Goal: Information Seeking & Learning: Understand process/instructions

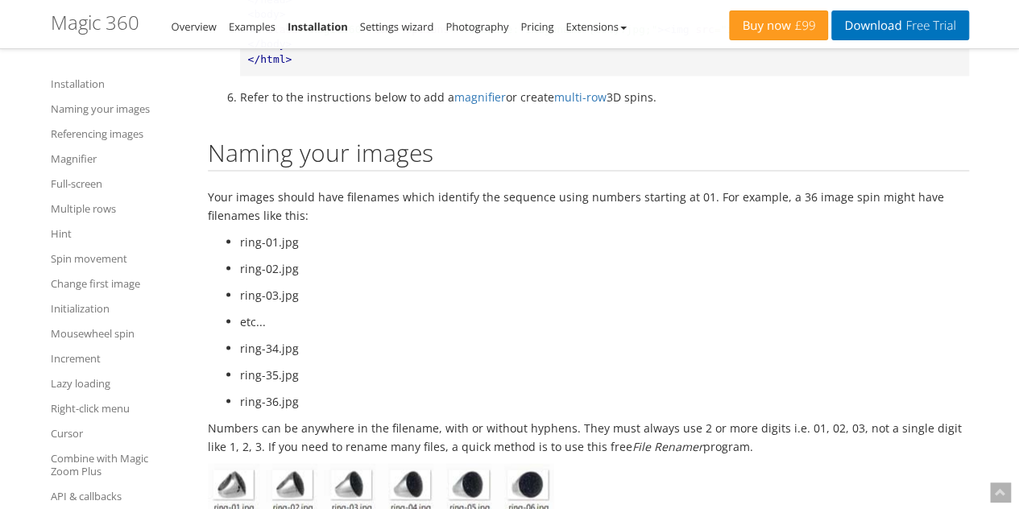
scroll to position [1450, 0]
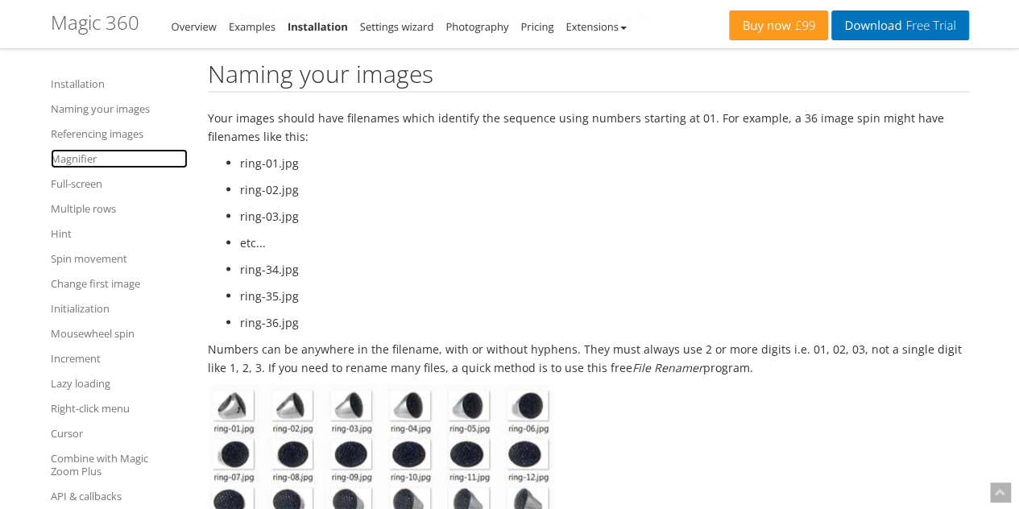
click at [93, 155] on link "Magnifier" at bounding box center [119, 158] width 137 height 19
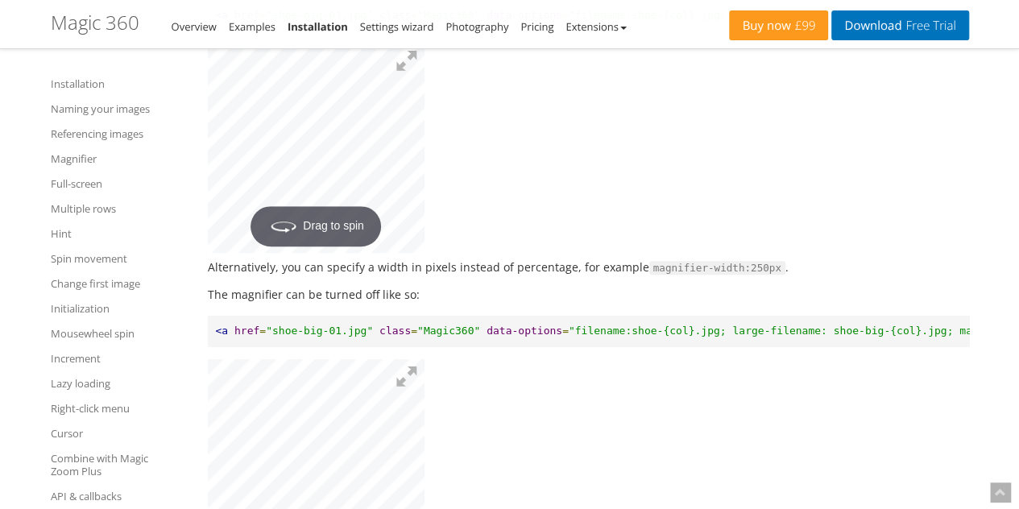
scroll to position [3509, 0]
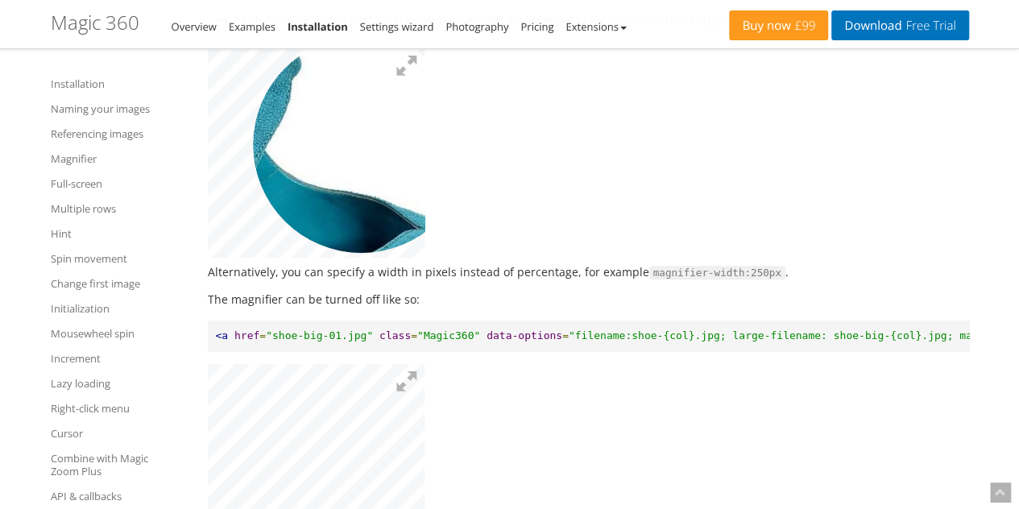
click at [361, 163] on img at bounding box center [226, 171] width 644 height 621
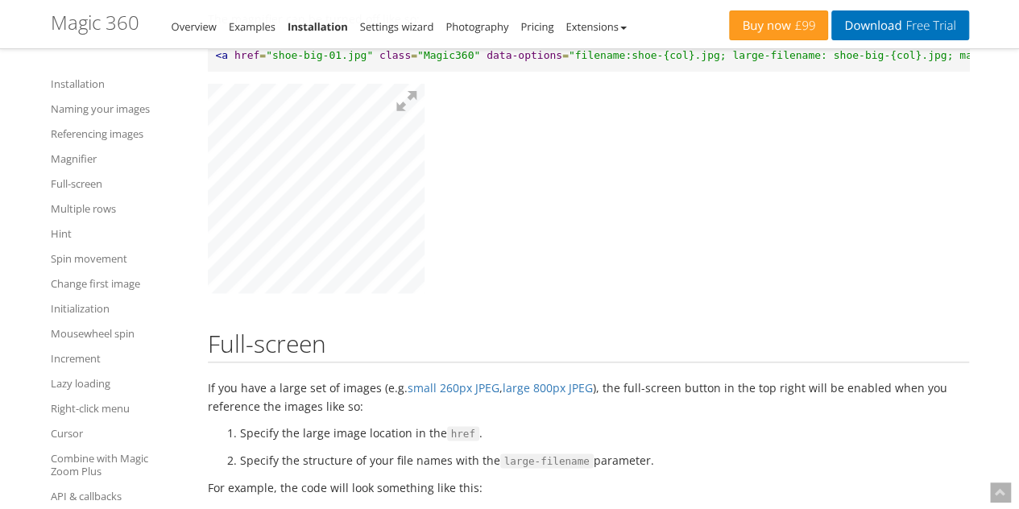
scroll to position [3751, 0]
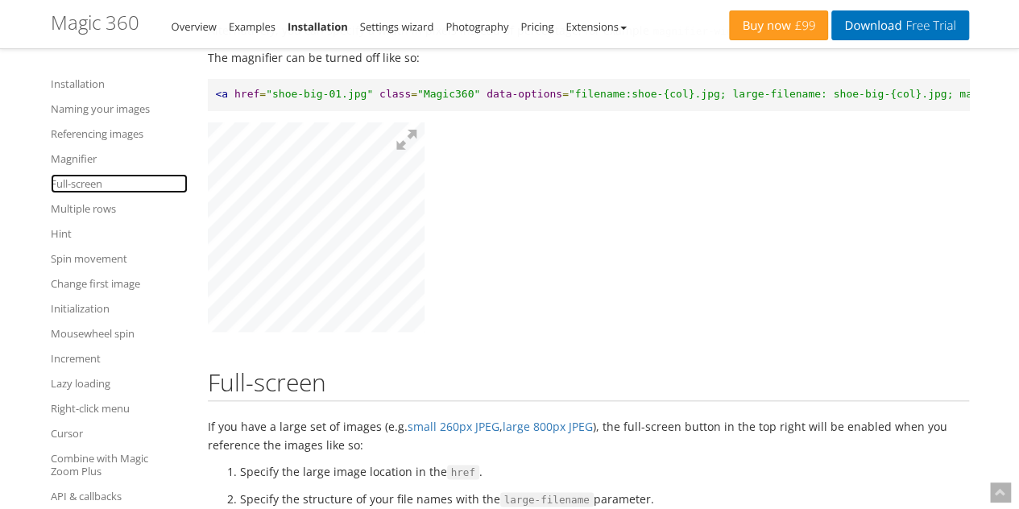
click at [58, 185] on link "Full-screen" at bounding box center [119, 183] width 137 height 19
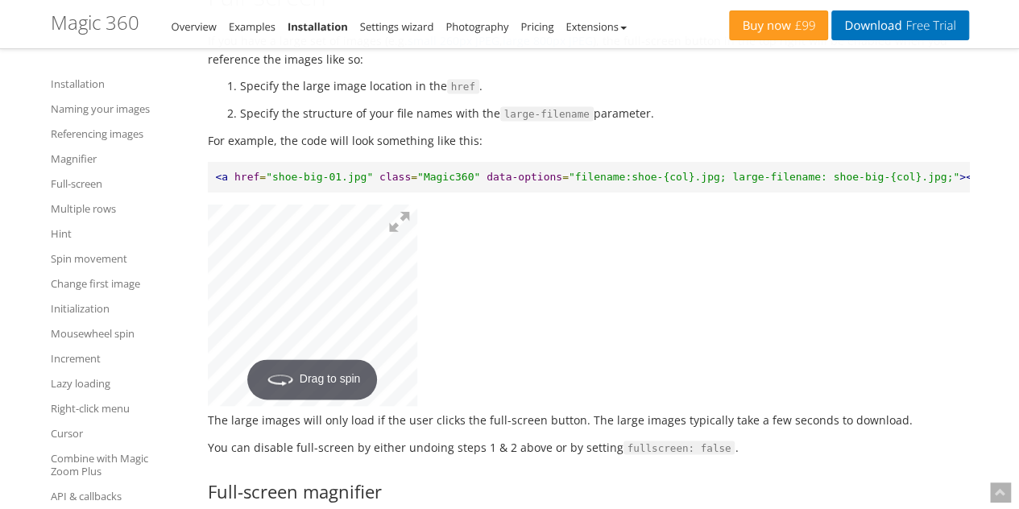
scroll to position [4242, 0]
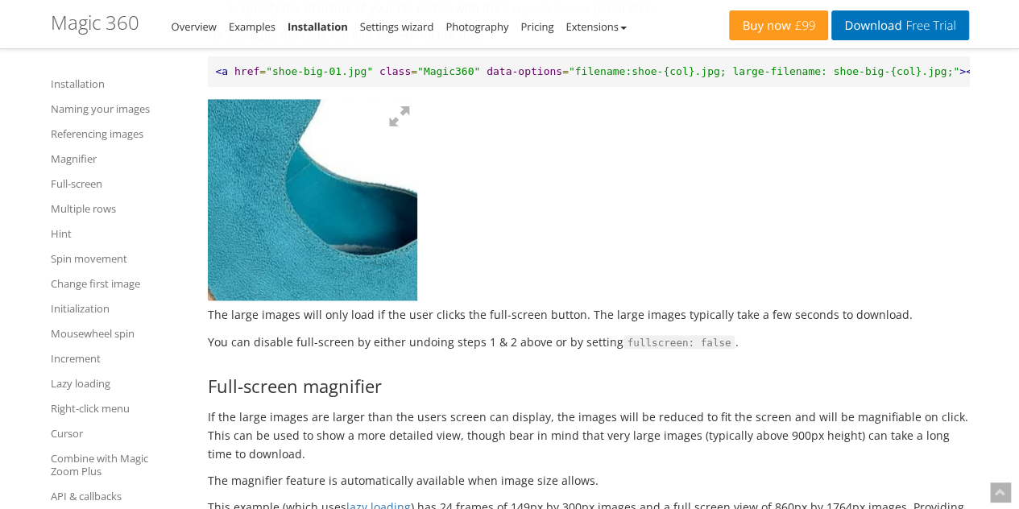
click at [329, 256] on img at bounding box center [259, 163] width 644 height 621
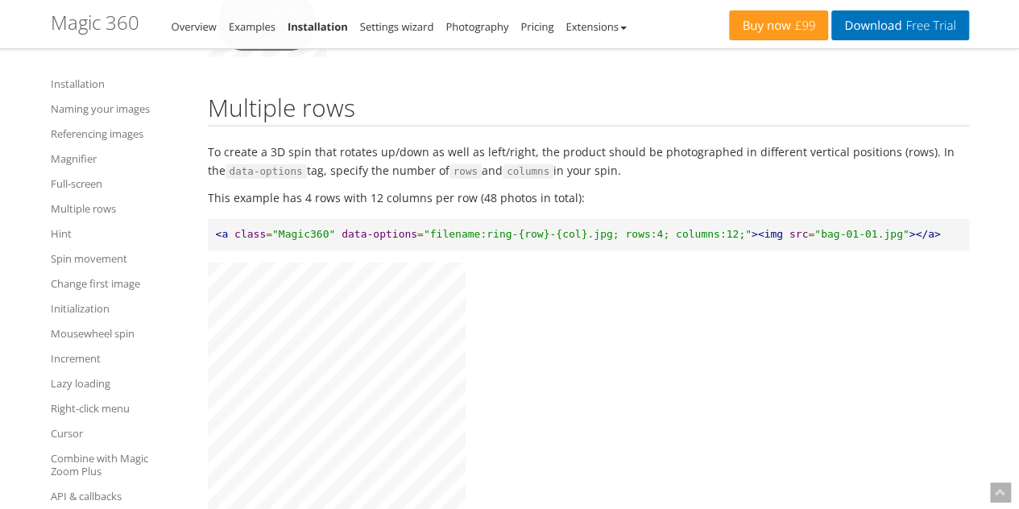
scroll to position [4967, 0]
click at [90, 207] on link "Multiple rows" at bounding box center [119, 208] width 137 height 19
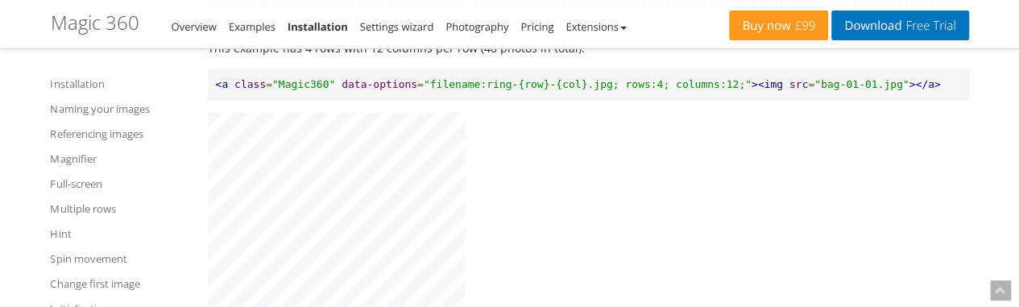
scroll to position [81, 0]
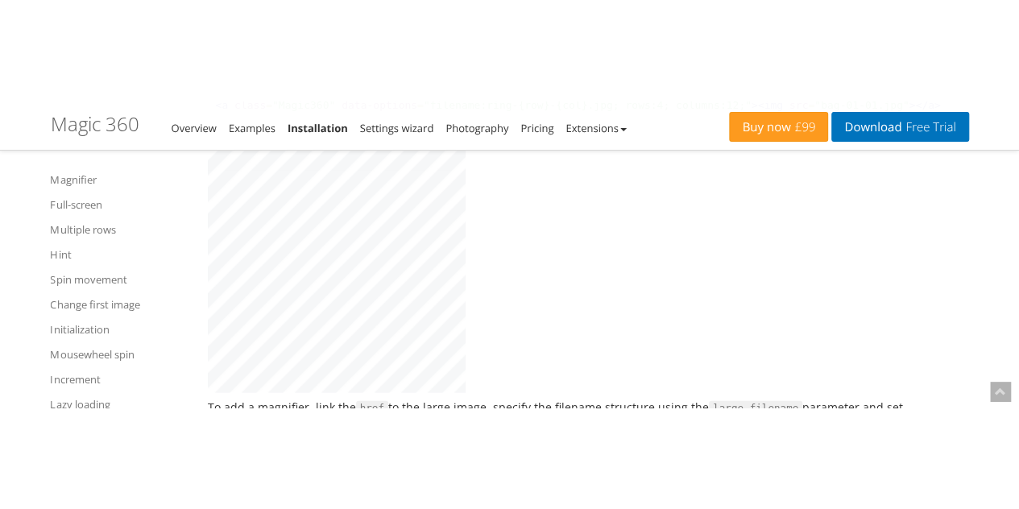
scroll to position [0, 0]
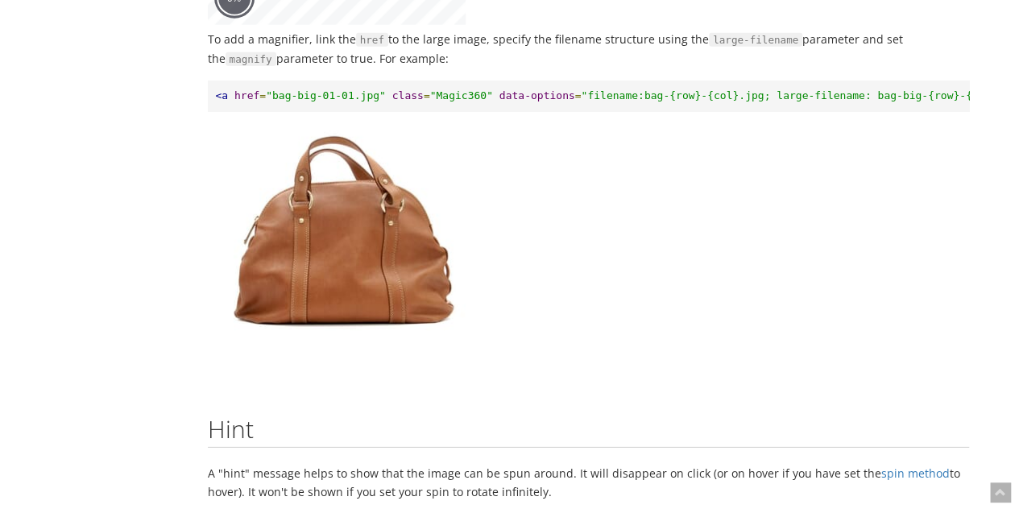
scroll to position [5219, 0]
